Goal: Register for event/course

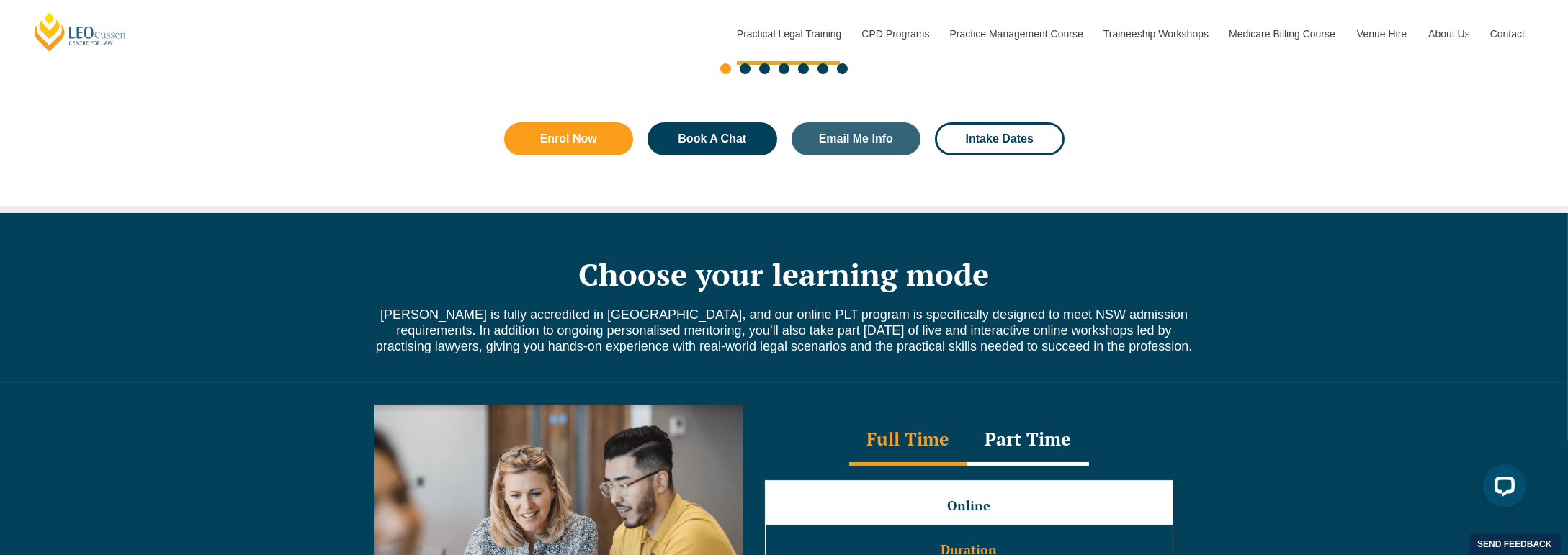
scroll to position [864, 0]
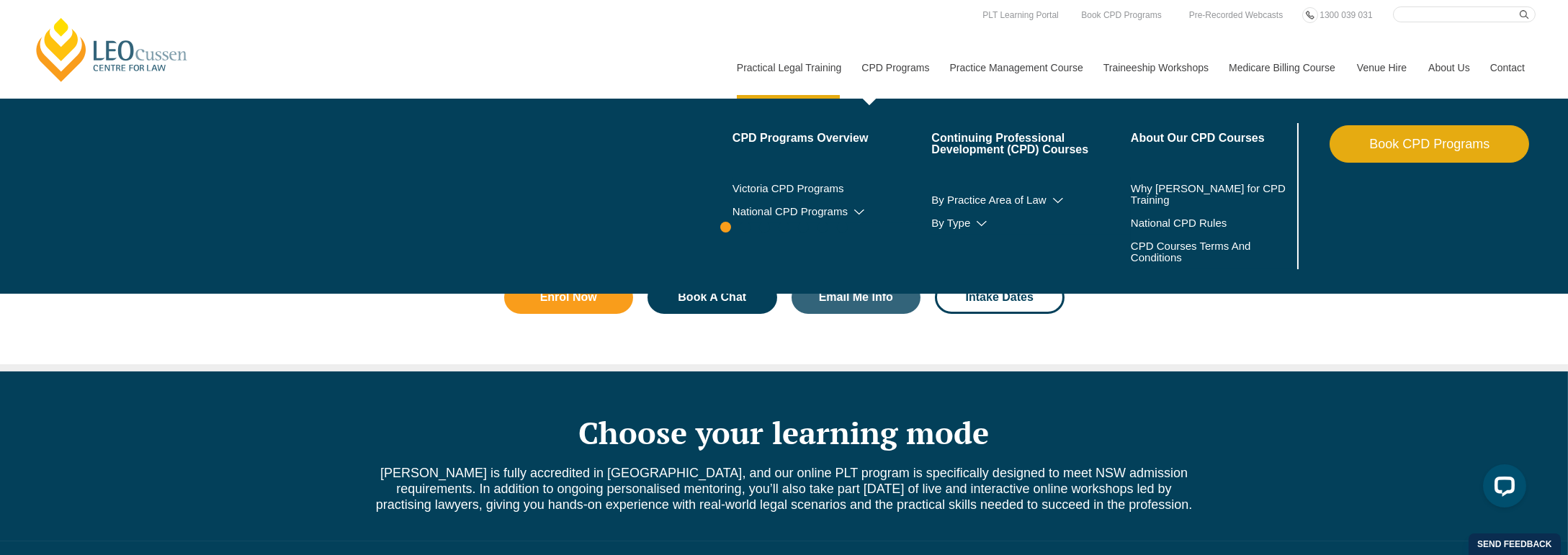
click at [915, 67] on link "CPD Programs" at bounding box center [894, 68] width 88 height 62
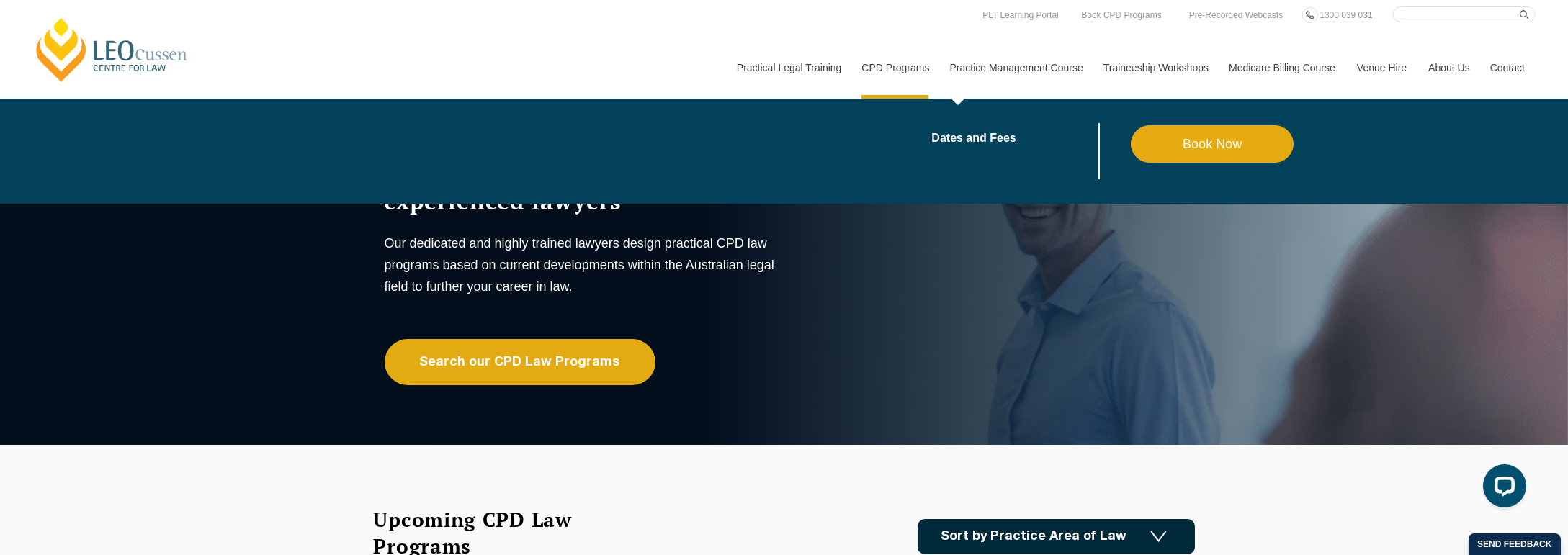
click at [1041, 65] on link "Practice Management Course" at bounding box center [1016, 68] width 154 height 62
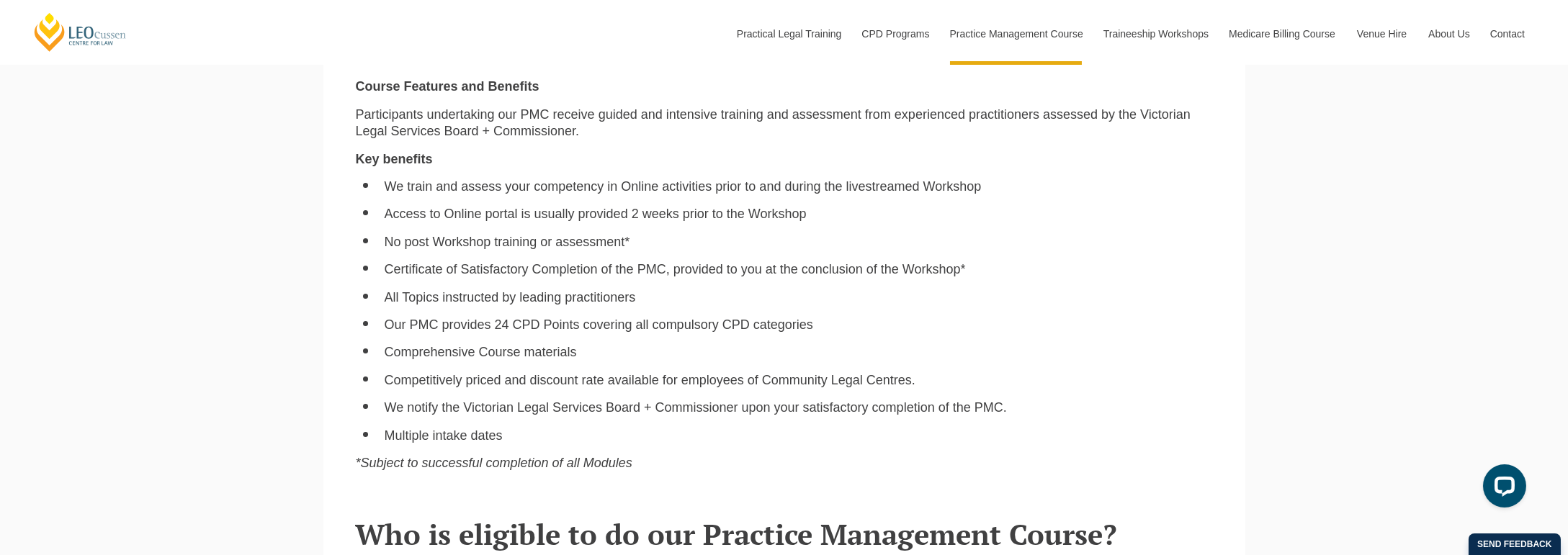
scroll to position [1367, 0]
